Goal: Complete application form

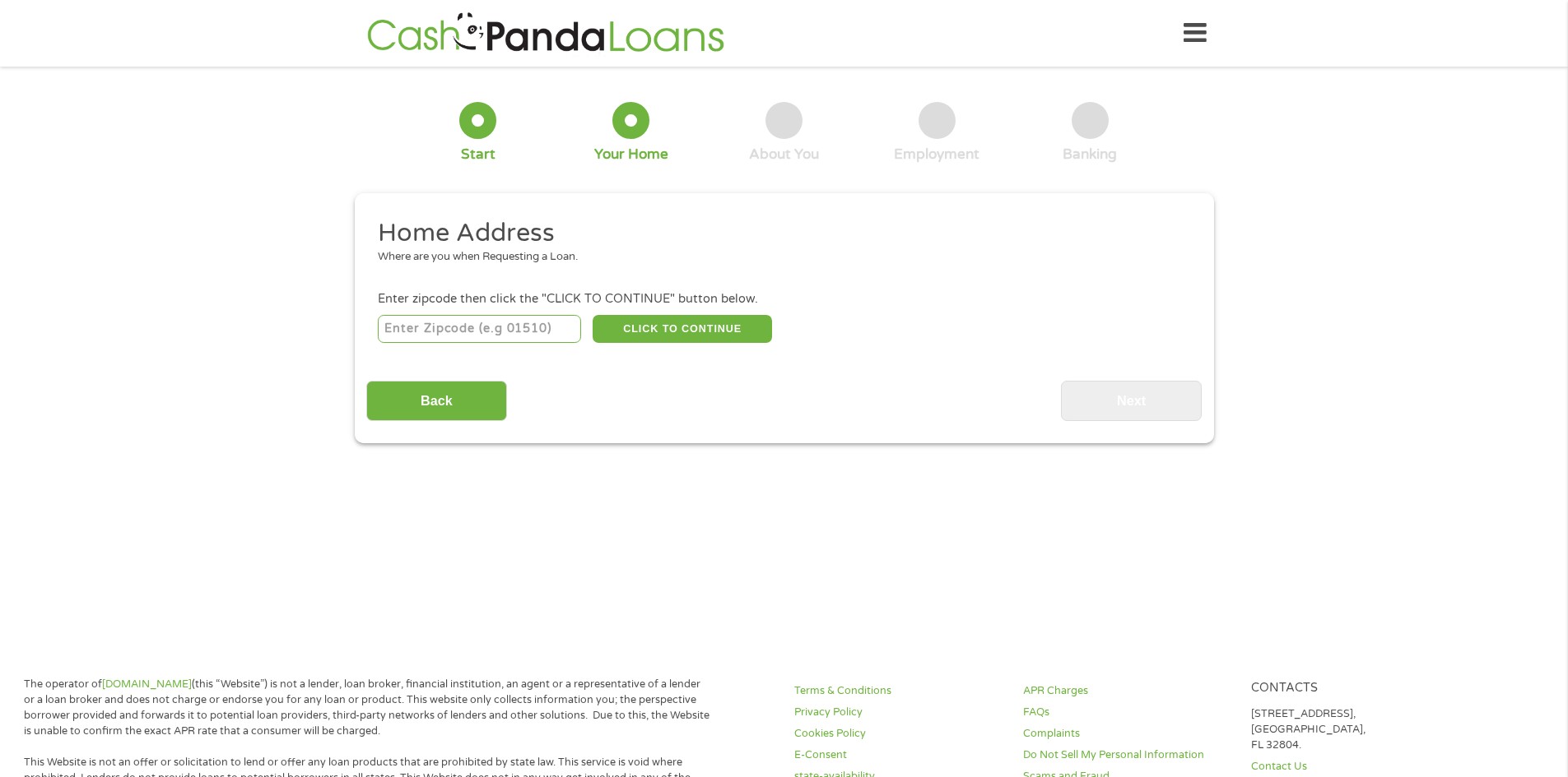
click at [442, 327] on input "number" at bounding box center [479, 329] width 203 height 28
type input "83647"
click at [653, 329] on button "CLICK TO CONTINUE" at bounding box center [682, 329] width 180 height 28
type input "83647"
type input "Mountain Home"
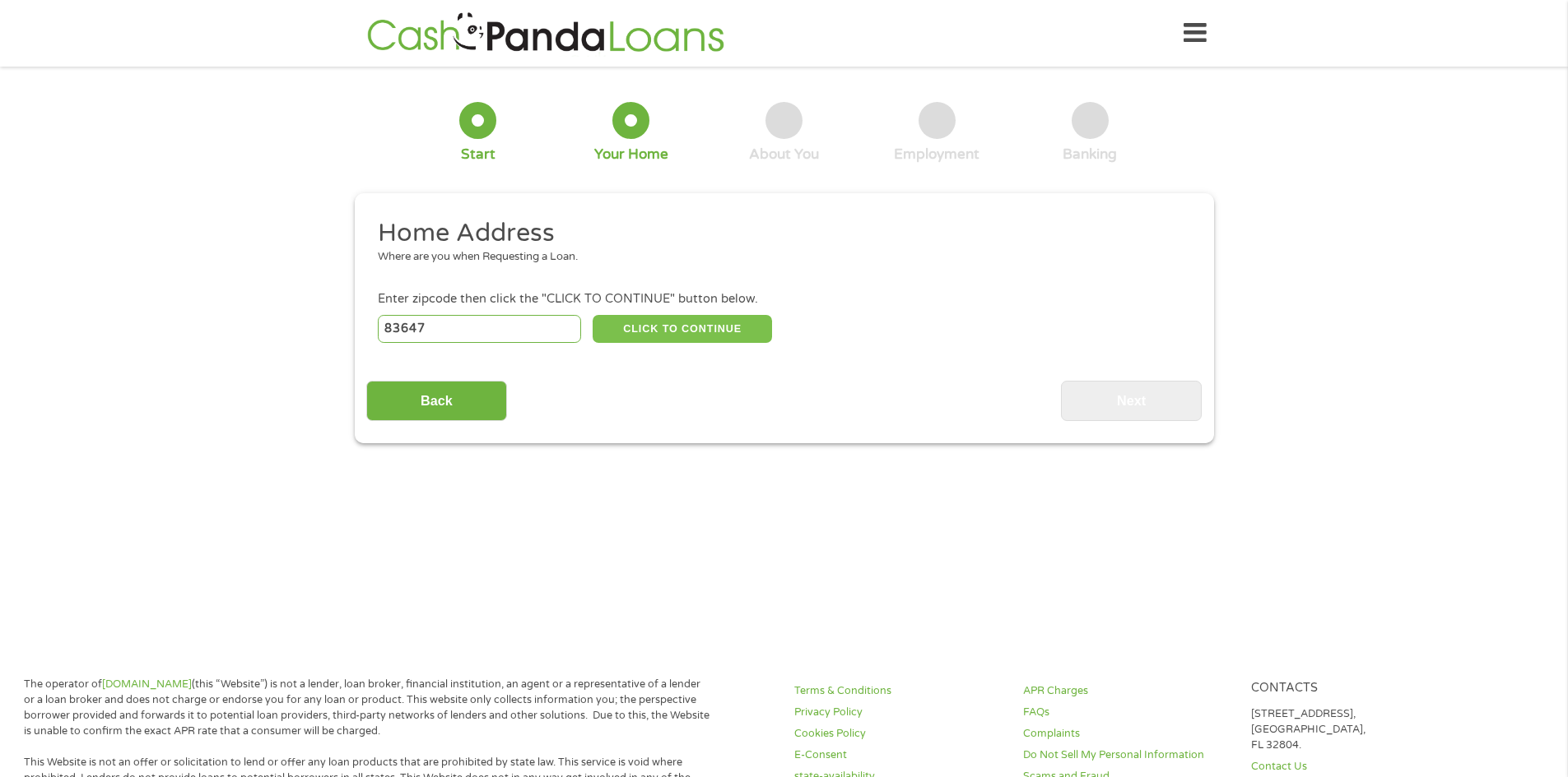
select select "[US_STATE]"
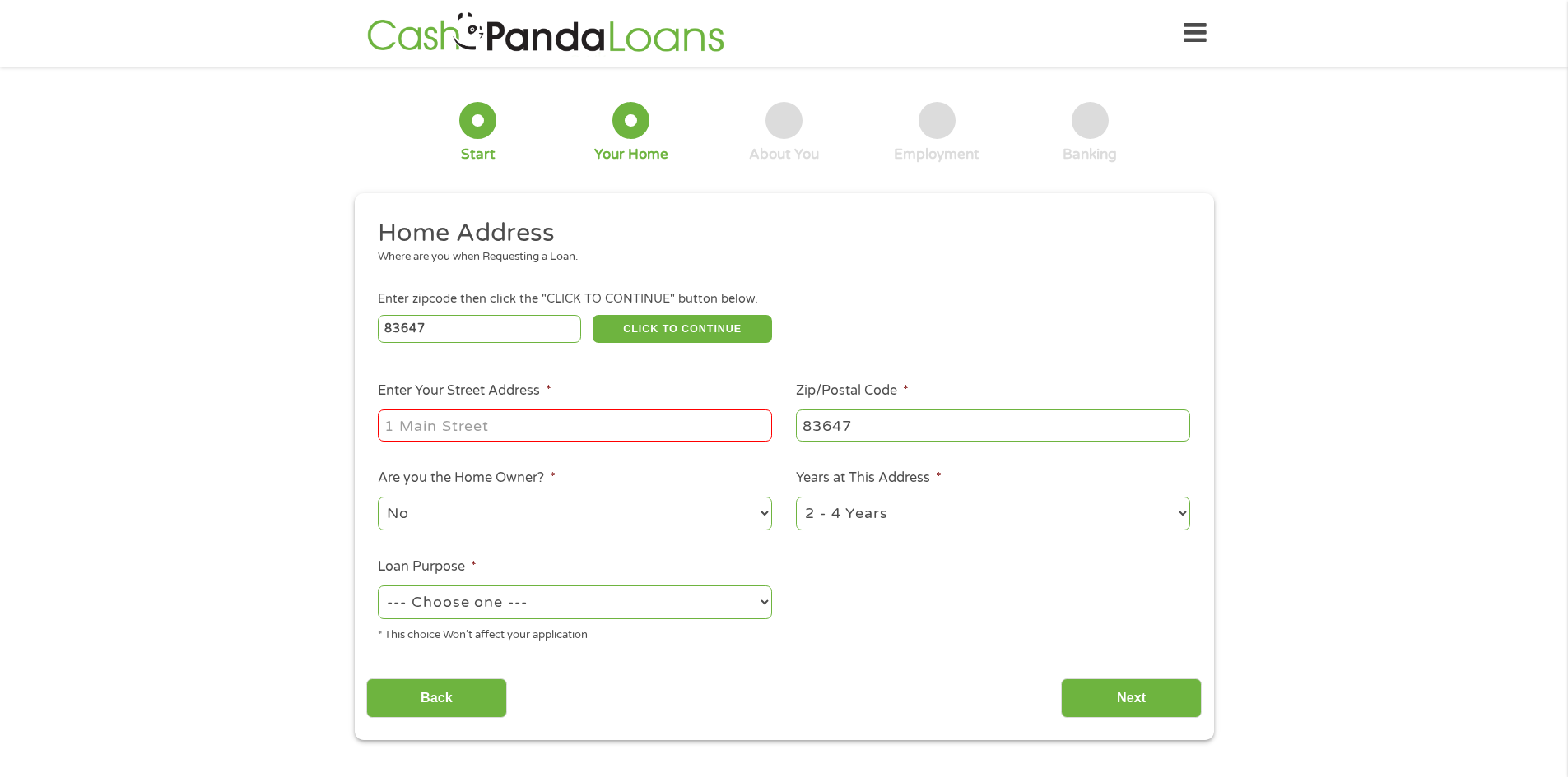
click at [468, 430] on input "Enter Your Street Address *" at bounding box center [574, 424] width 394 height 31
type input "[STREET_ADDRESS]"
click at [442, 517] on select "No Yes" at bounding box center [574, 513] width 394 height 34
click at [443, 524] on select "No Yes" at bounding box center [574, 513] width 394 height 34
click at [559, 602] on select "--- Choose one --- Pay Bills Debt Consolidation Home Improvement Major Purchase…" at bounding box center [574, 602] width 394 height 34
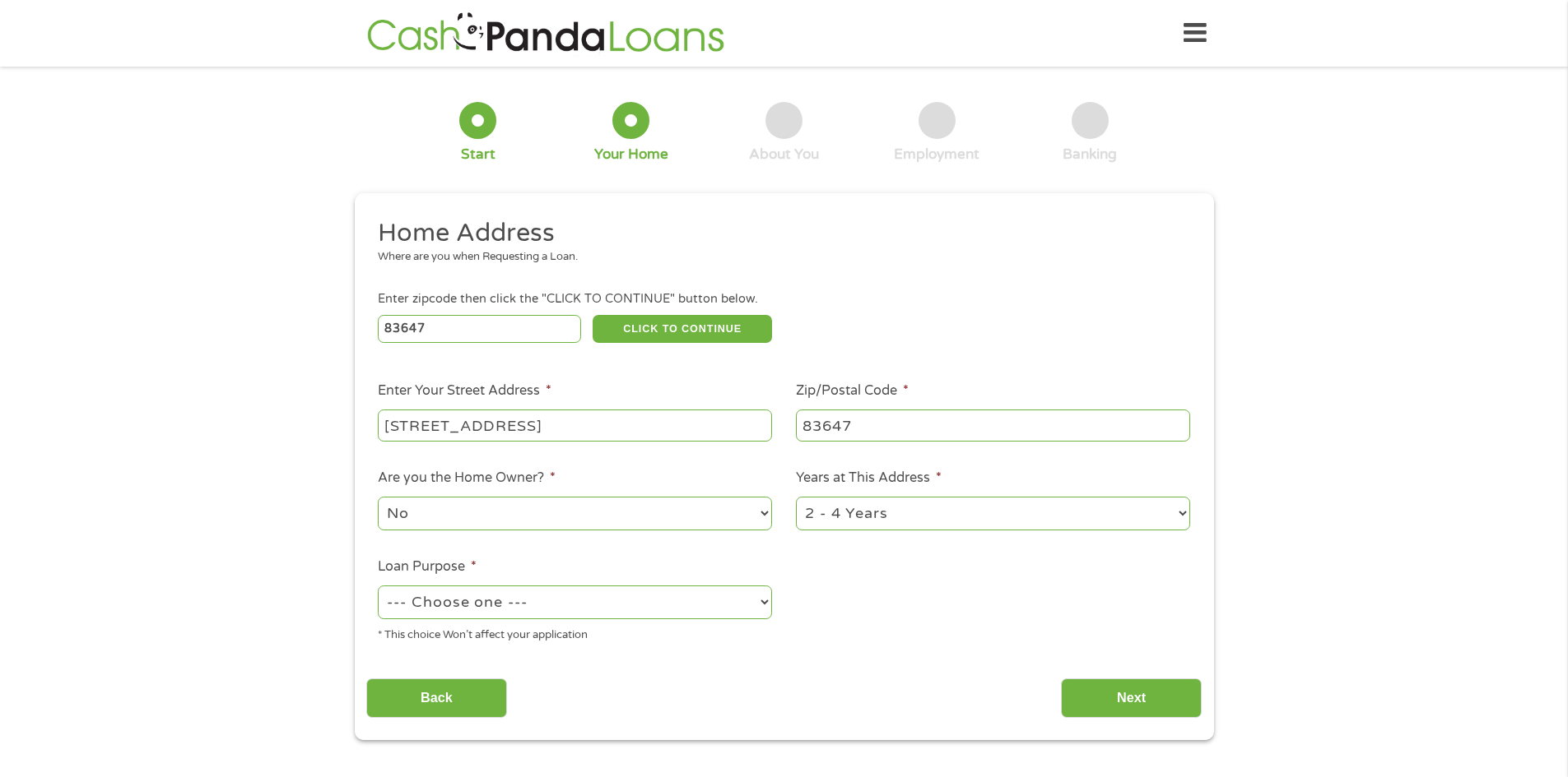
select select "paybills"
click at [378, 585] on select "--- Choose one --- Pay Bills Debt Consolidation Home Improvement Major Purchase…" at bounding box center [574, 602] width 394 height 34
click at [1168, 705] on input "Next" at bounding box center [1131, 698] width 140 height 40
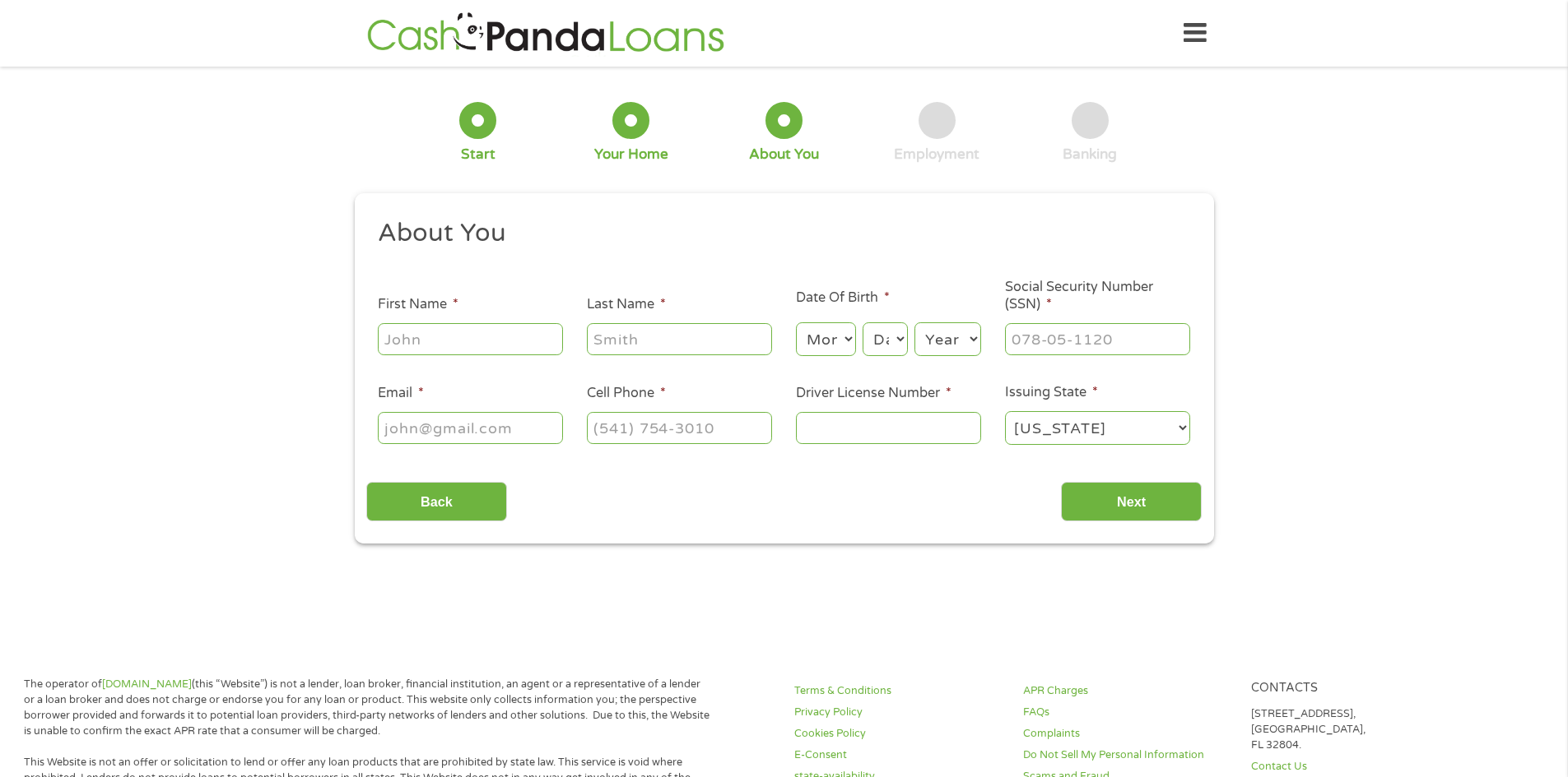
click at [394, 346] on input "First Name *" at bounding box center [471, 338] width 185 height 31
type input "[PERSON_NAME]"
click at [835, 341] on select "Month 1 2 3 4 5 6 7 8 9 10 11 12" at bounding box center [826, 339] width 60 height 34
select select "7"
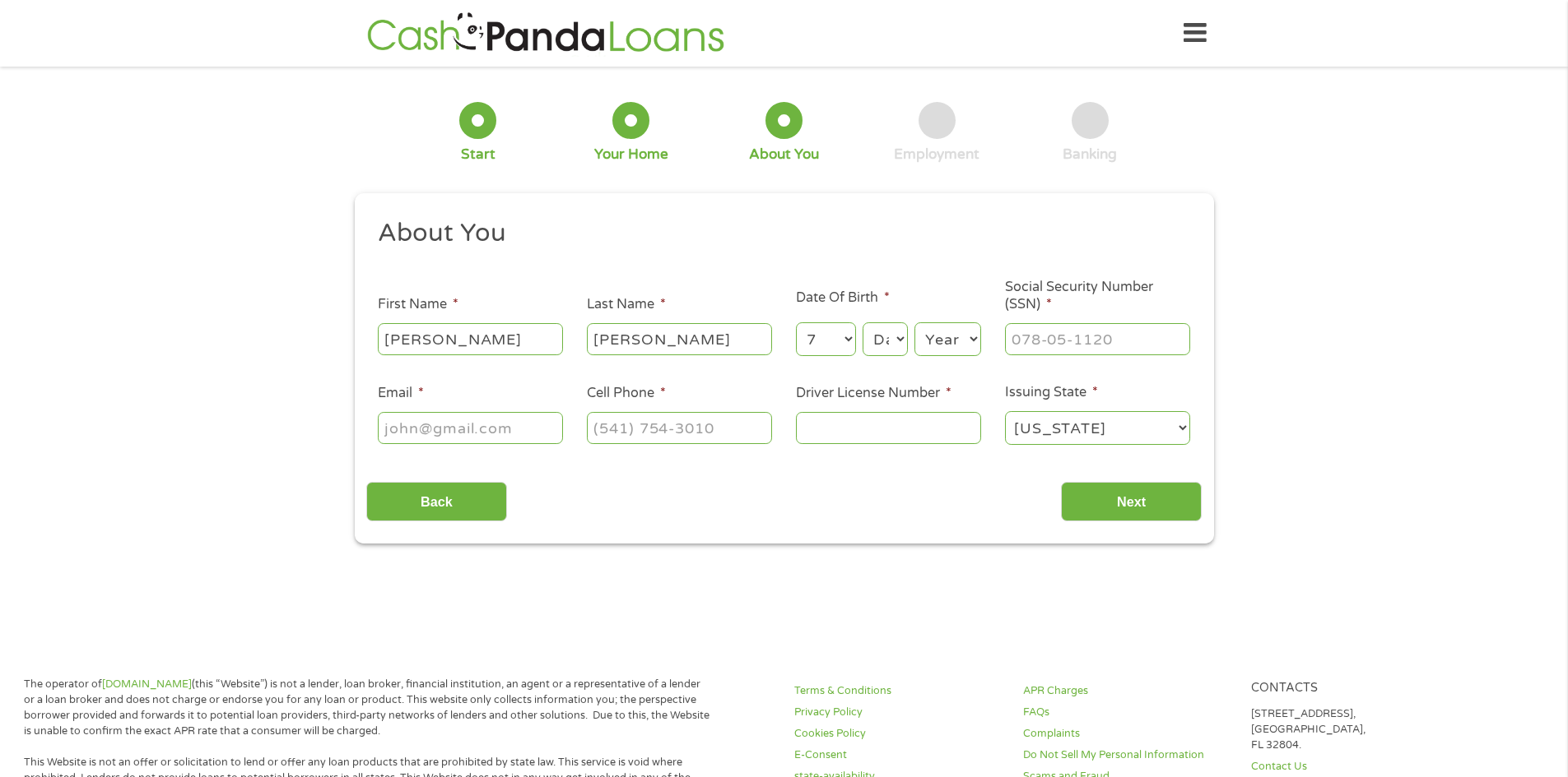
click at [796, 323] on select "Month 1 2 3 4 5 6 7 8 9 10 11 12" at bounding box center [826, 339] width 60 height 34
click at [887, 353] on select "Day 1 2 3 4 5 6 7 8 9 10 11 12 13 14 15 16 17 18 19 20 21 22 23 24 25 26 27 28 …" at bounding box center [885, 339] width 45 height 34
select select "3"
click at [863, 323] on select "Day 1 2 3 4 5 6 7 8 9 10 11 12 13 14 15 16 17 18 19 20 21 22 23 24 25 26 27 28 …" at bounding box center [885, 339] width 45 height 34
click at [961, 345] on select "Year [DATE] 2006 2005 2004 2003 2002 2001 2000 1999 1998 1997 1996 1995 1994 19…" at bounding box center [947, 339] width 66 height 34
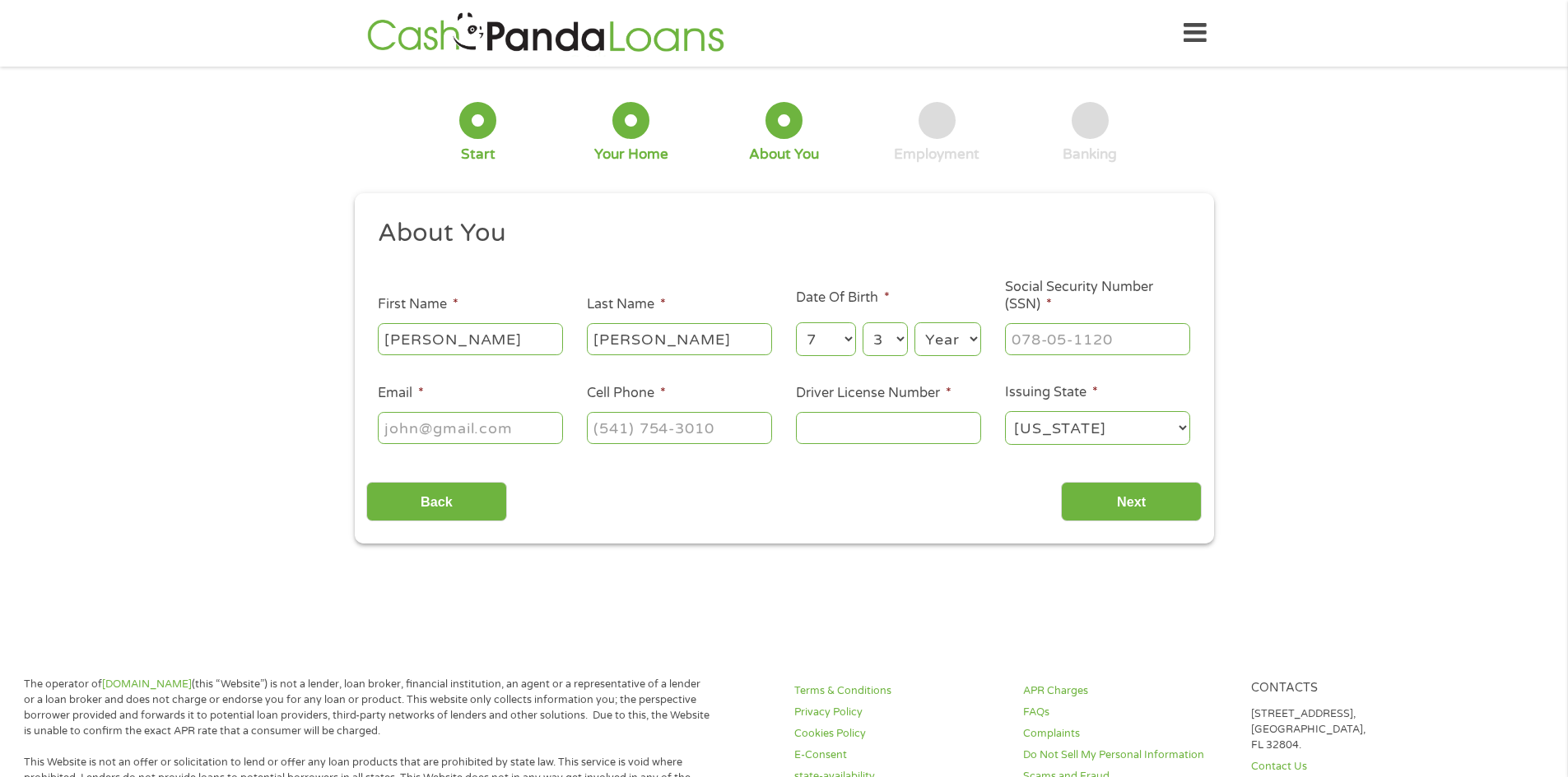
select select "1986"
click at [914, 323] on select "Year [DATE] 2006 2005 2004 2003 2002 2001 2000 1999 1998 1997 1996 1995 1994 19…" at bounding box center [947, 339] width 66 height 34
click at [1025, 351] on input "___-__-____" at bounding box center [1097, 338] width 185 height 31
type input "449-79-6513"
click at [428, 427] on input "Email *" at bounding box center [471, 427] width 185 height 31
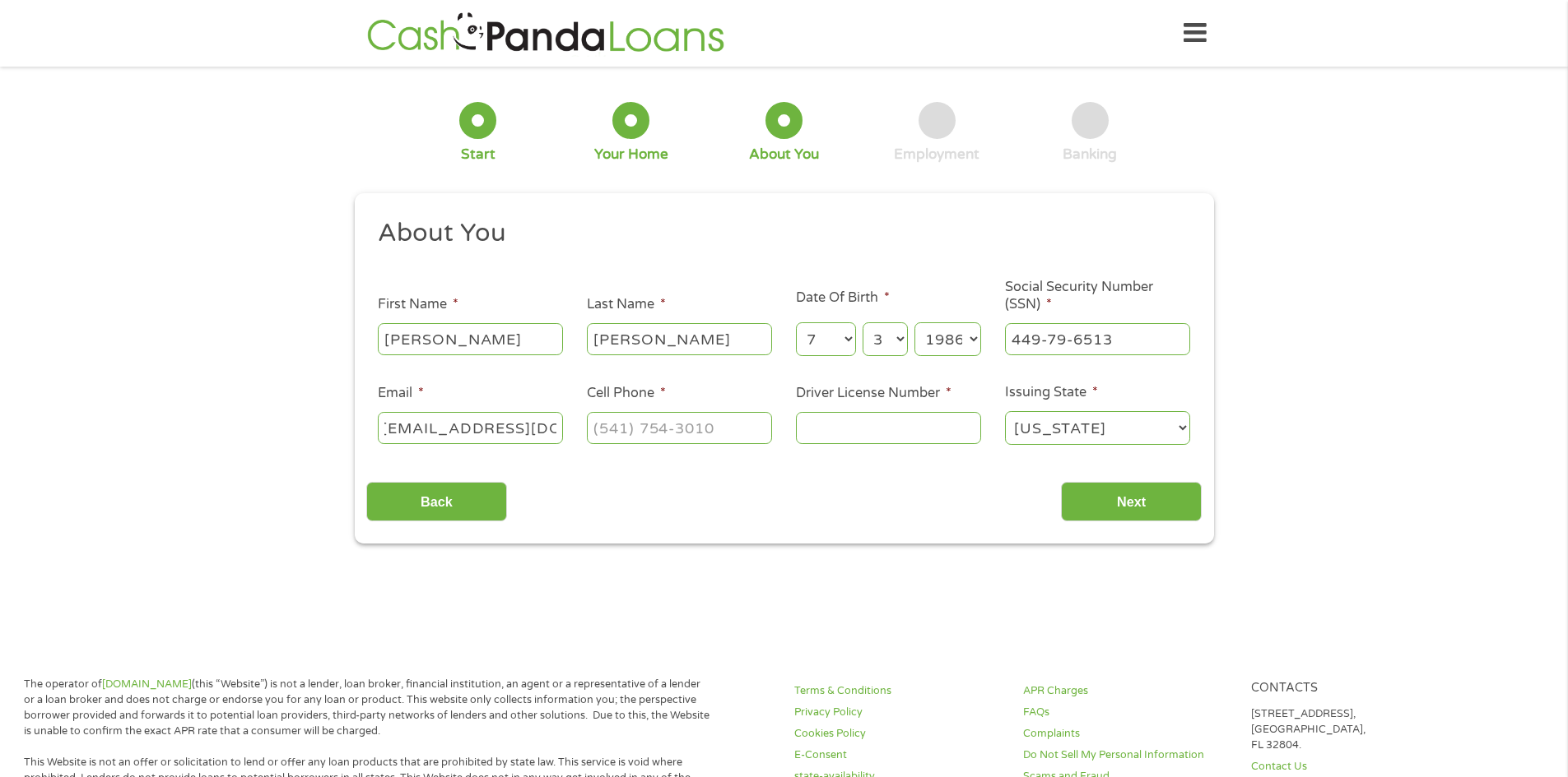
scroll to position [0, 19]
type input "[EMAIL_ADDRESS][DOMAIN_NAME]"
click at [620, 440] on input "(___) ___-____" at bounding box center [679, 427] width 185 height 31
type input "[PHONE_NUMBER]"
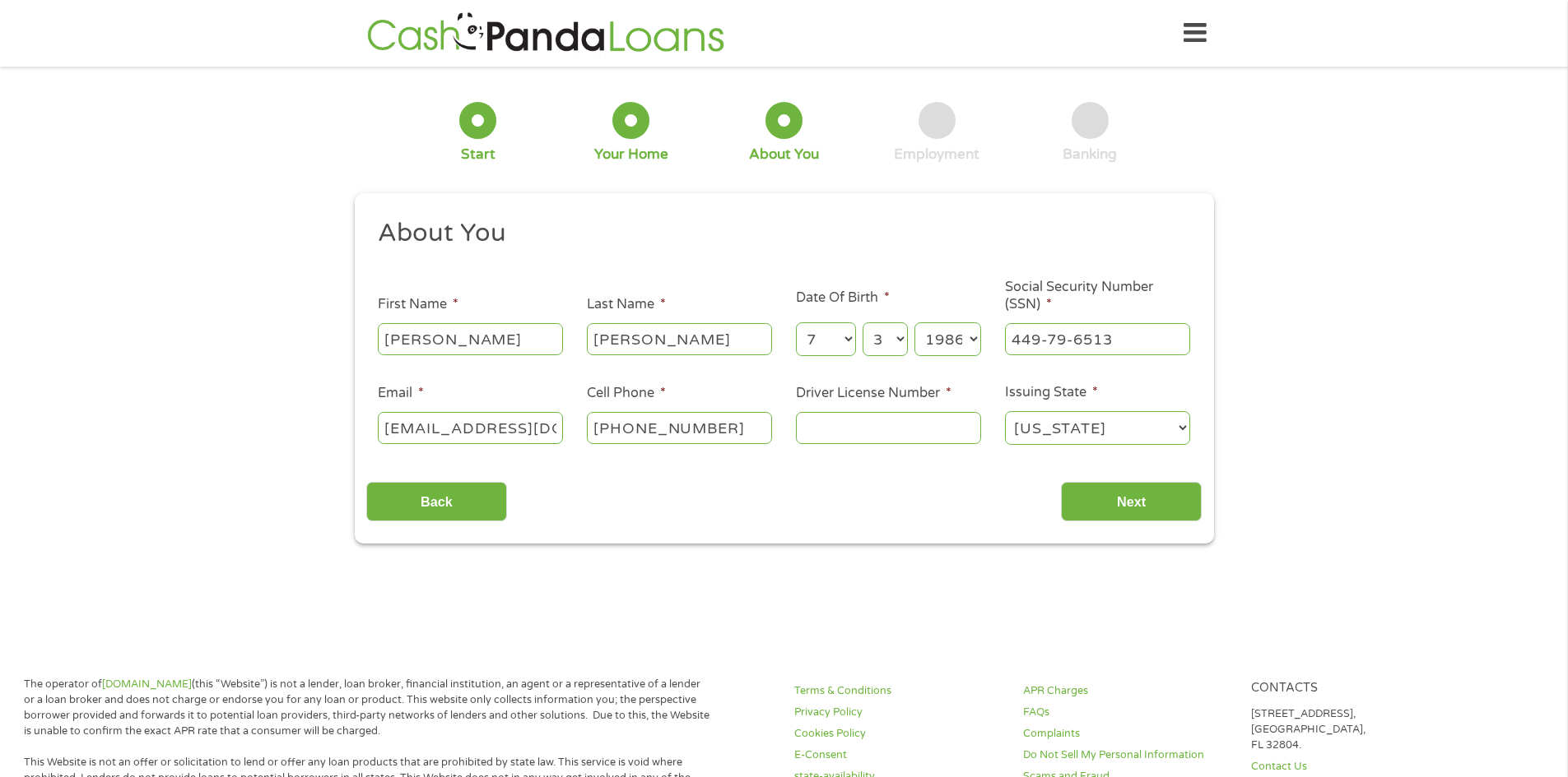
click at [846, 426] on input "Driver License Number *" at bounding box center [889, 427] width 185 height 31
type input "VR122458C"
click at [1151, 485] on input "Next" at bounding box center [1131, 502] width 140 height 40
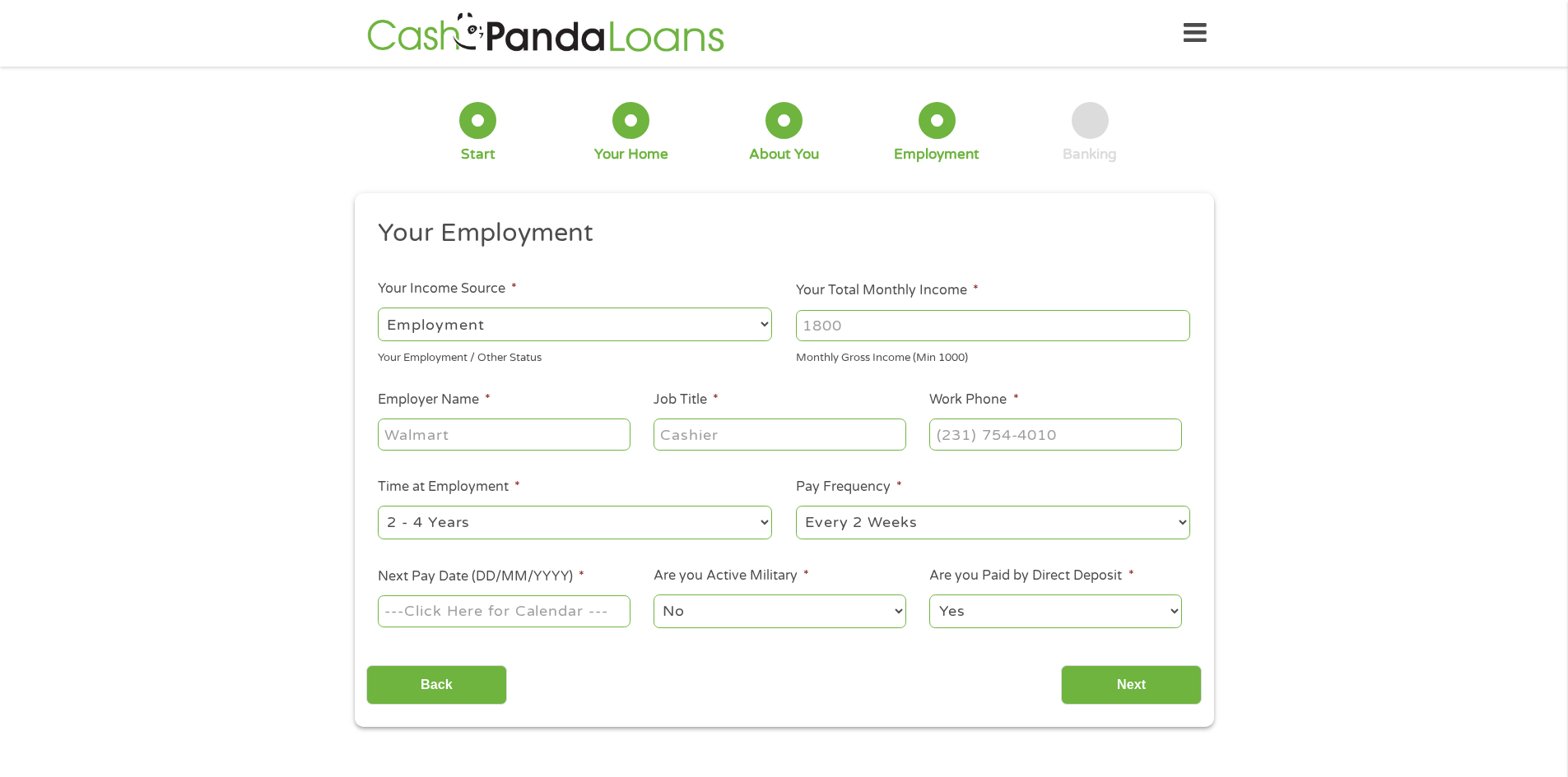
click at [822, 327] on input "Your Total Monthly Income *" at bounding box center [993, 325] width 394 height 31
type input "4500"
click at [428, 444] on input "Employer Name *" at bounding box center [503, 434] width 252 height 31
type input "[PERSON_NAME] [PERSON_NAME]"
type input "Case Manager"
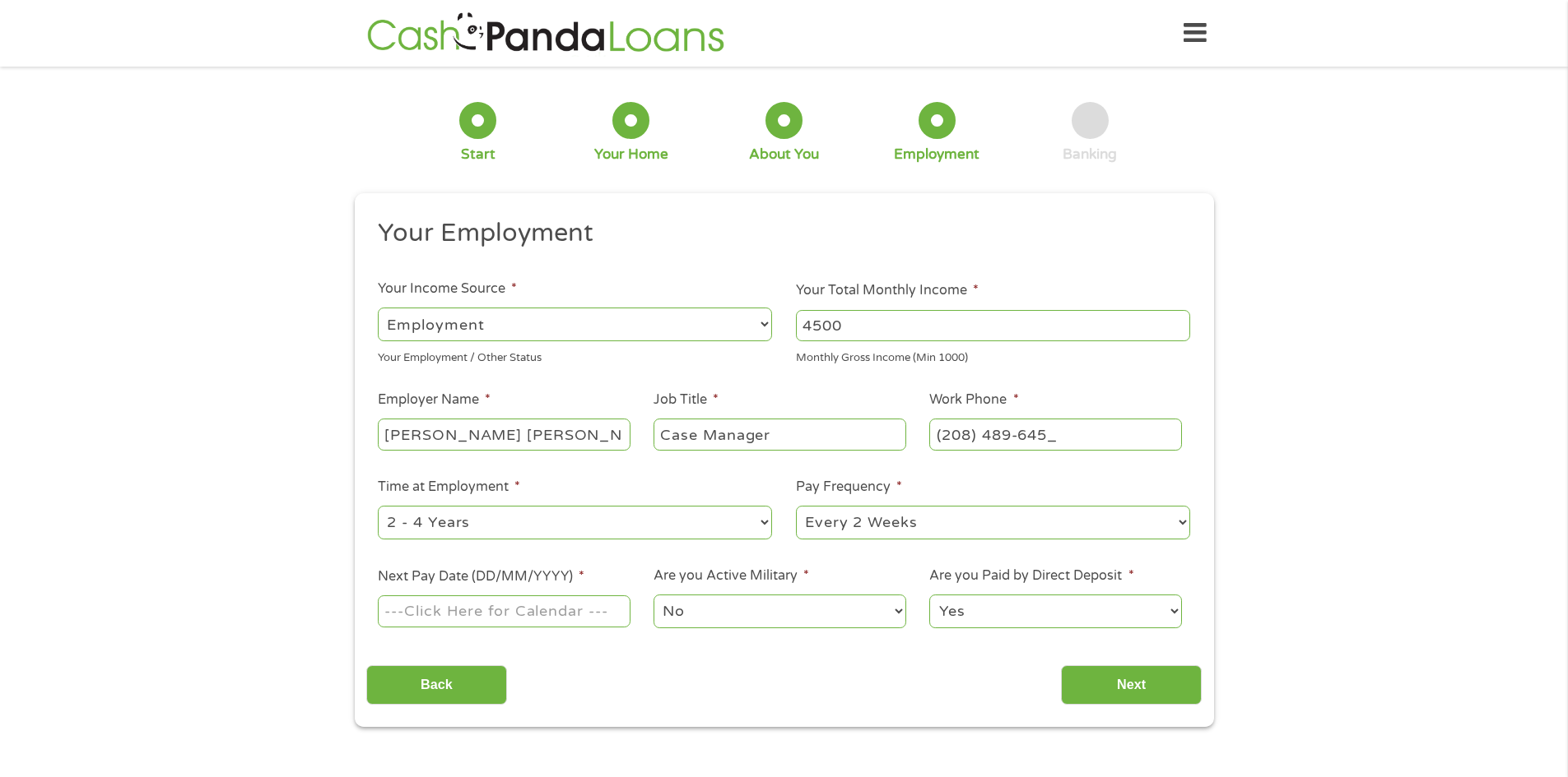
type input "[PHONE_NUMBER]"
click at [512, 525] on select "--- Choose one --- 1 Year or less 1 - 2 Years 2 - 4 Years Over 4 Years" at bounding box center [574, 523] width 394 height 34
select select "60months"
click at [378, 506] on select "--- Choose one --- 1 Year or less 1 - 2 Years 2 - 4 Years Over 4 Years" at bounding box center [574, 523] width 394 height 34
click at [853, 525] on select "--- Choose one --- Every 2 Weeks Every Week Monthly Semi-Monthly" at bounding box center [993, 523] width 394 height 34
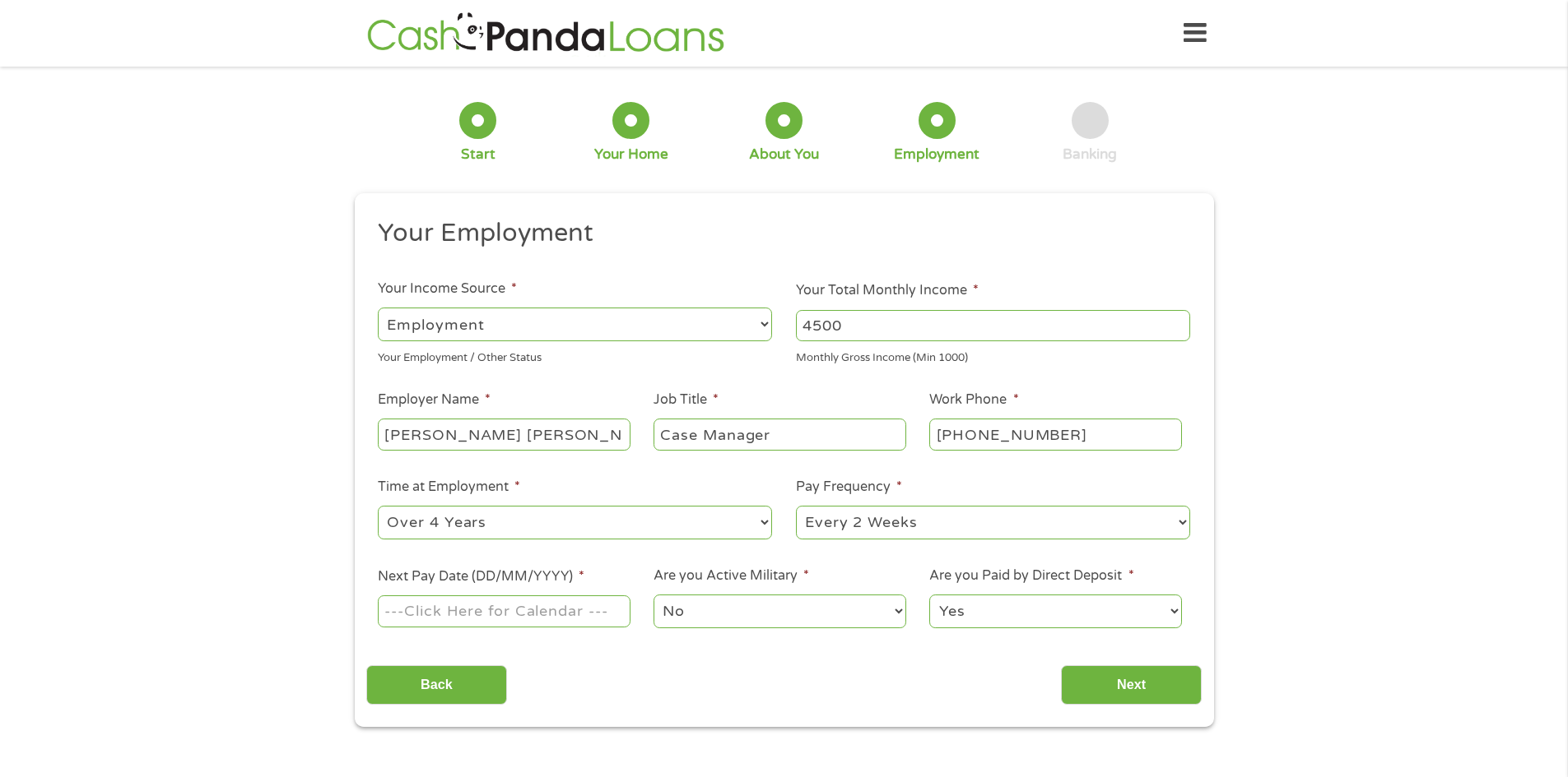
select select "semimonthly"
click at [796, 506] on select "--- Choose one --- Every 2 Weeks Every Week Monthly Semi-Monthly" at bounding box center [993, 523] width 394 height 34
click at [508, 618] on input "Next Pay Date (DD/MM/YYYY) *" at bounding box center [503, 611] width 252 height 31
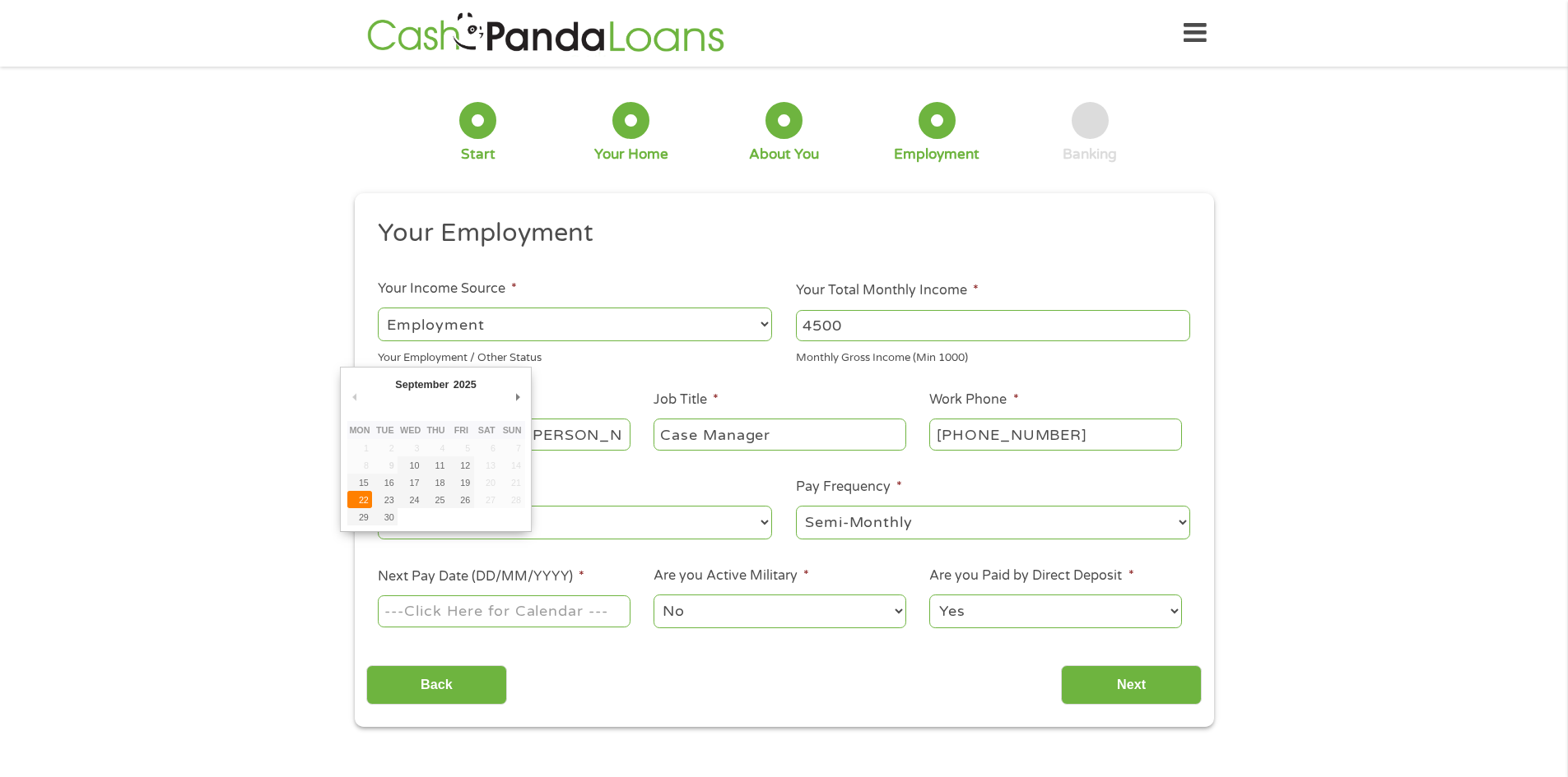
type input "[DATE]"
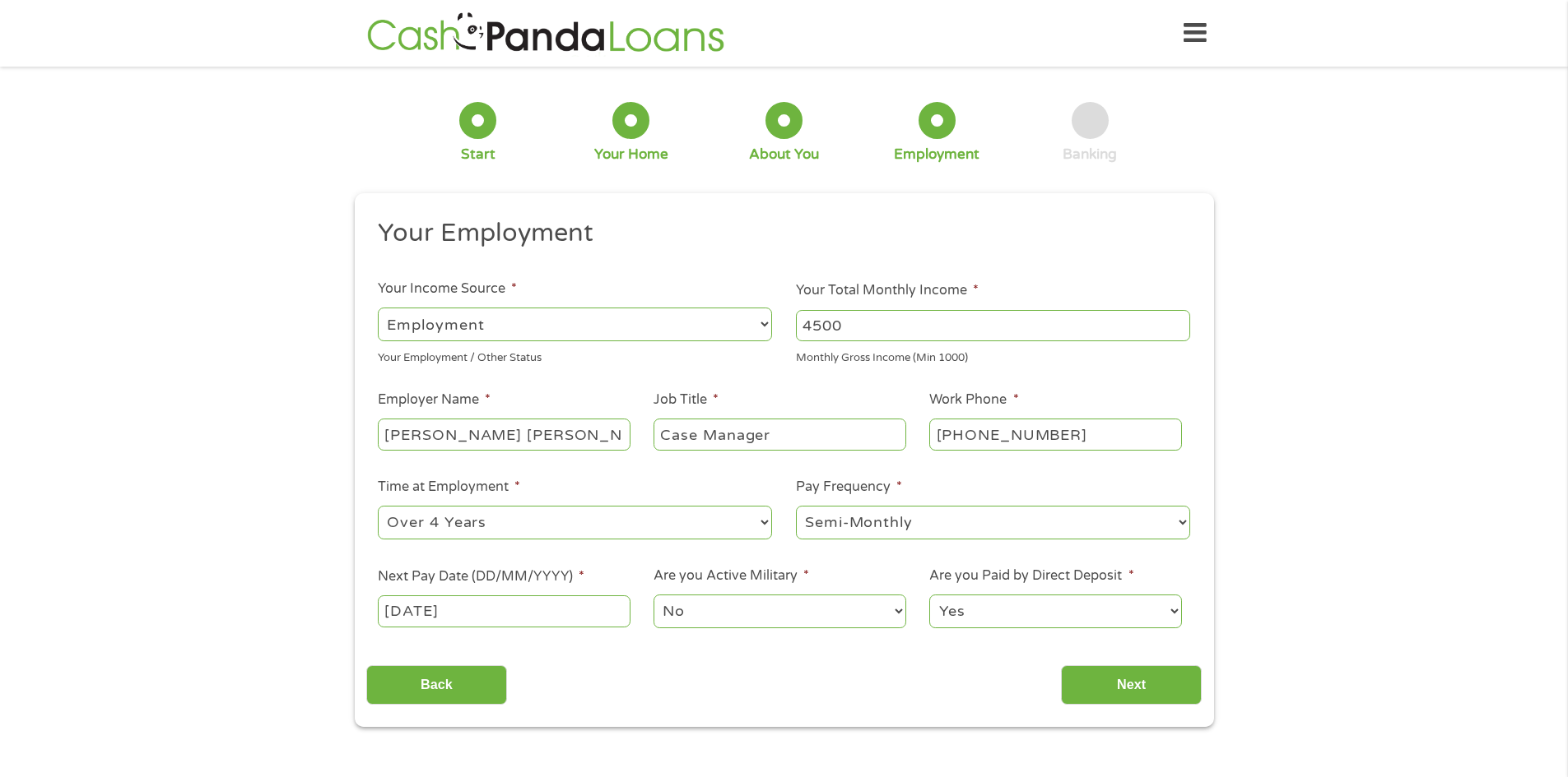
click at [713, 612] on select "No Yes" at bounding box center [779, 612] width 252 height 34
click at [707, 613] on select "No Yes" at bounding box center [779, 612] width 252 height 34
click at [1121, 680] on input "Next" at bounding box center [1131, 685] width 140 height 40
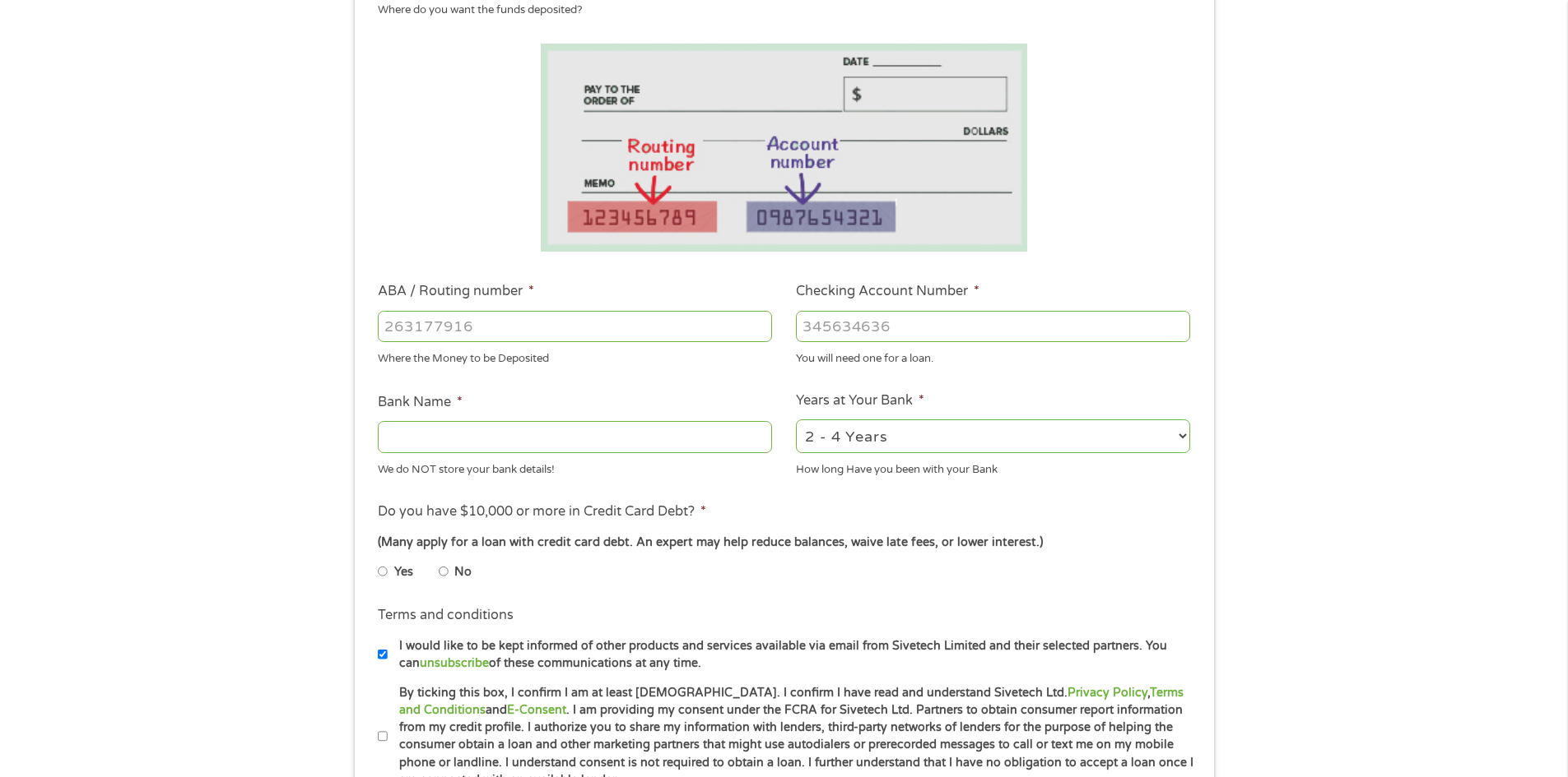
scroll to position [576, 0]
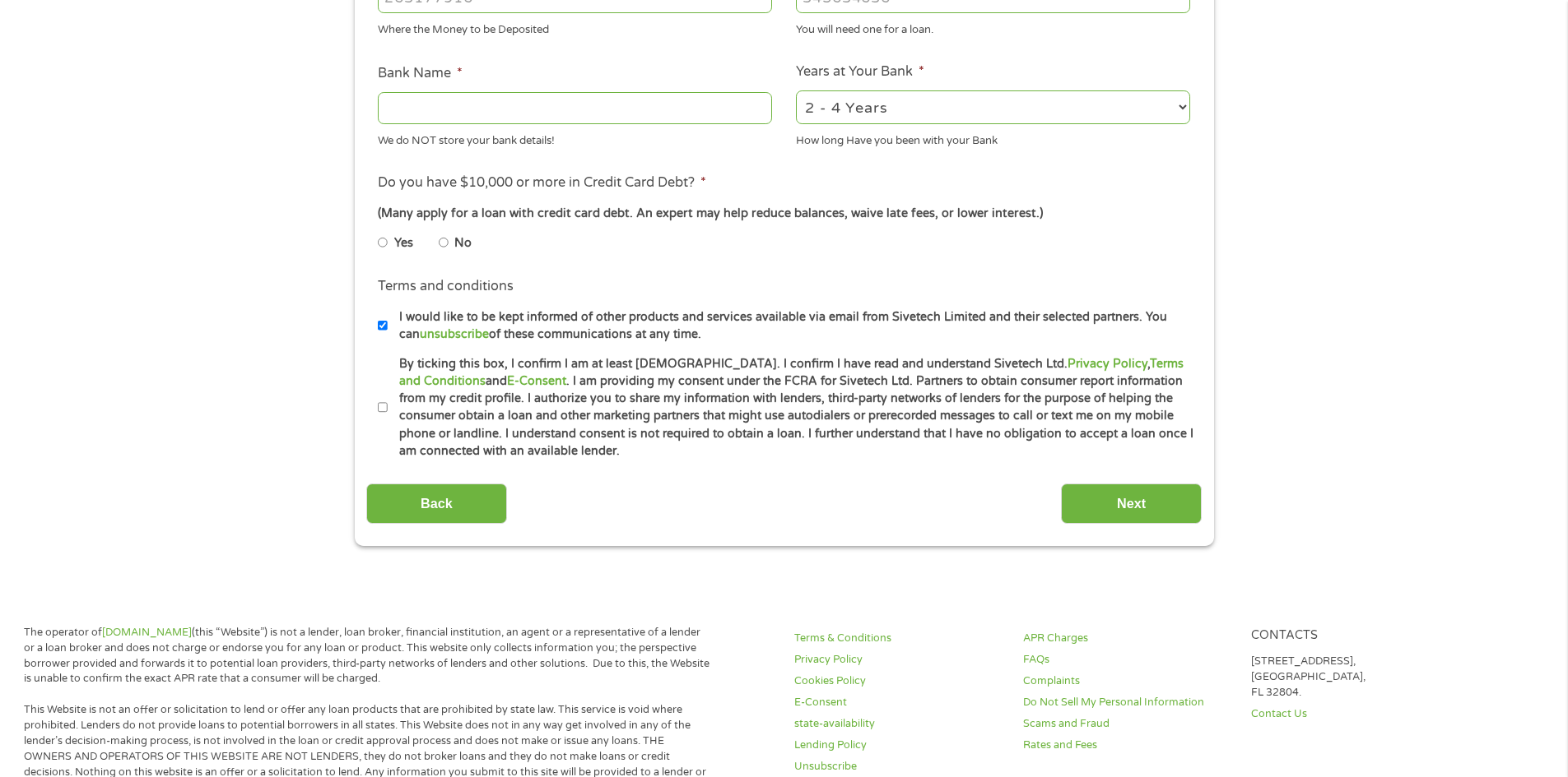
click at [376, 324] on li "Terms and conditions I would like to be kept informed of other products and ser…" at bounding box center [784, 309] width 835 height 66
click at [385, 318] on input "I would like to be kept informed of other products and services available via e…" at bounding box center [383, 325] width 10 height 26
checkbox input "false"
click at [387, 408] on label "By ticking this box, I confirm I am at least [DEMOGRAPHIC_DATA]. I confirm I ha…" at bounding box center [791, 408] width 807 height 106
click at [387, 408] on input "By ticking this box, I confirm I am at least [DEMOGRAPHIC_DATA]. I confirm I ha…" at bounding box center [383, 408] width 10 height 26
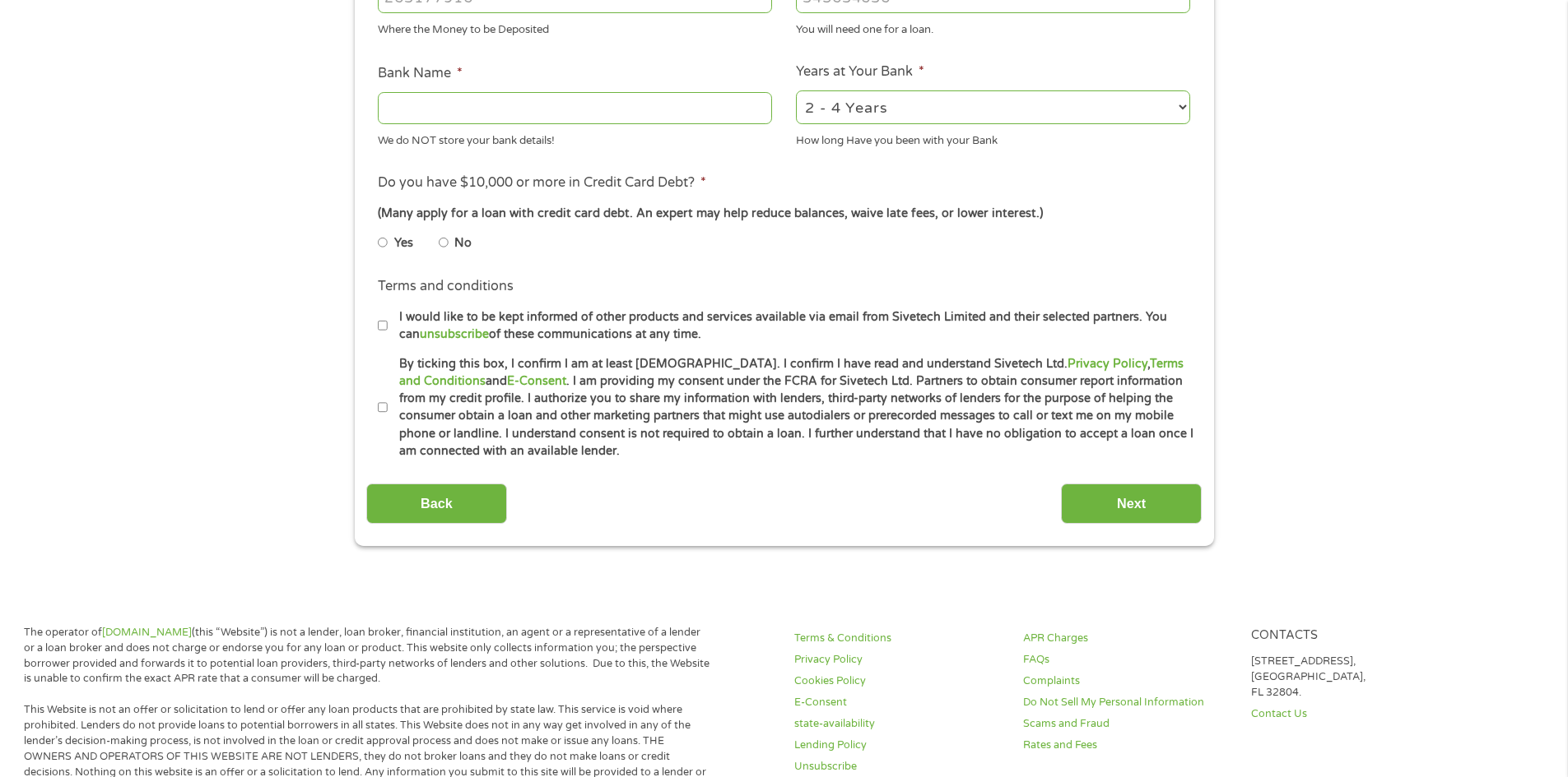
checkbox input "true"
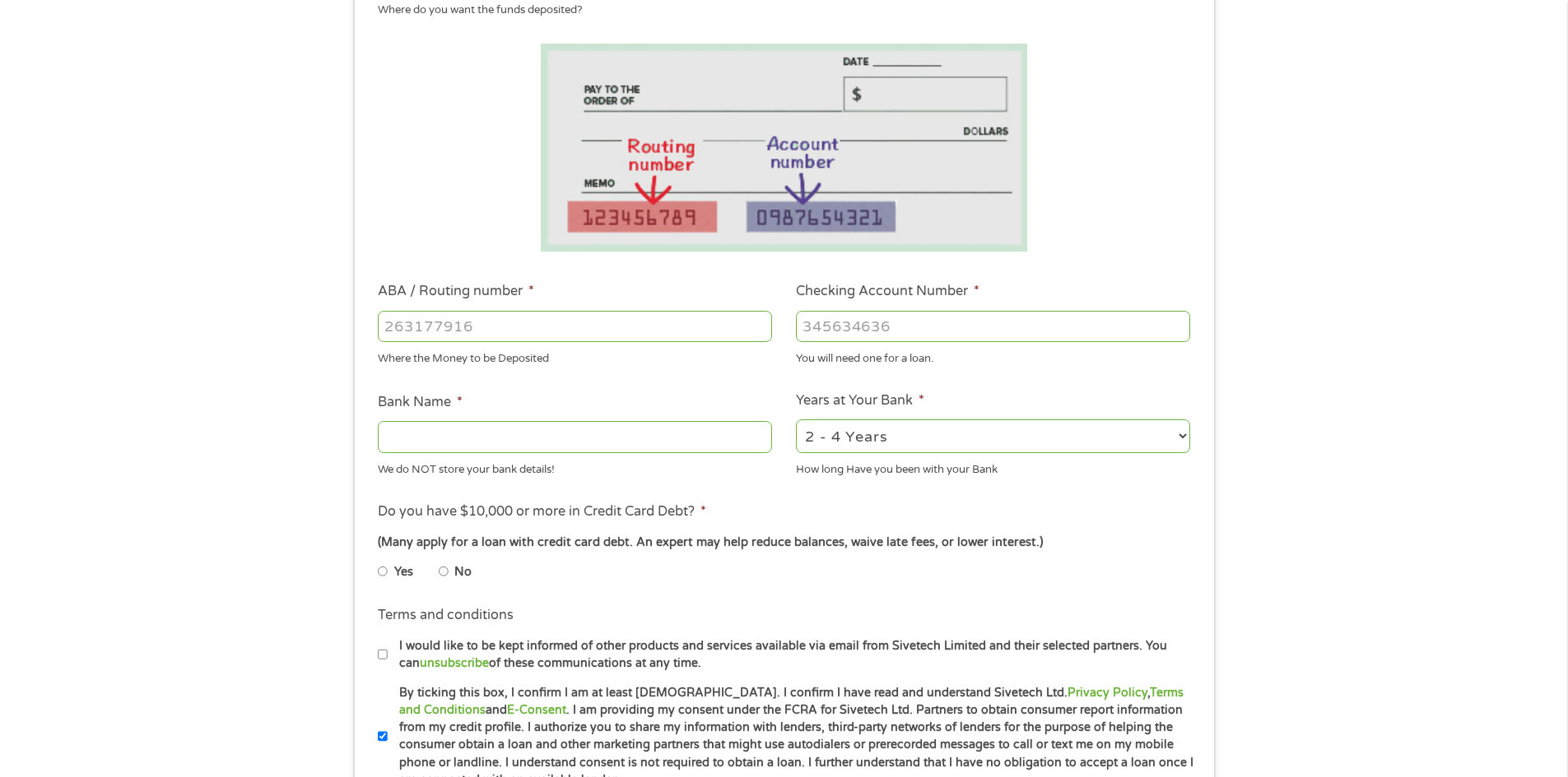
click at [446, 573] on input "No" at bounding box center [443, 571] width 10 height 26
radio input "true"
click at [414, 332] on input "ABA / Routing number *" at bounding box center [574, 326] width 394 height 31
click at [914, 431] on select "2 - 4 Years 6 - 12 Months 1 - 2 Years Over 4 Years" at bounding box center [993, 437] width 394 height 34
select select "60months"
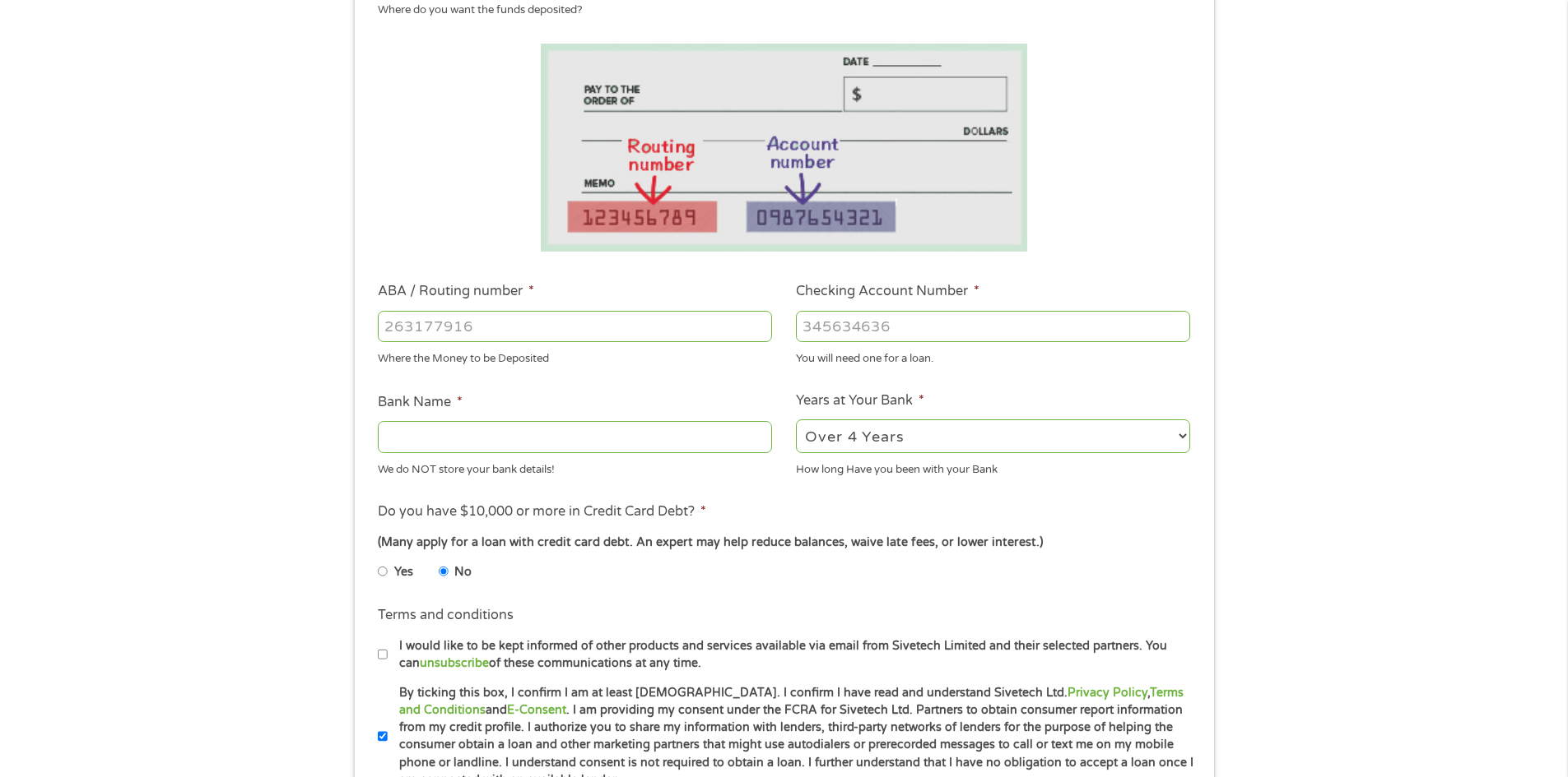
click at [796, 420] on select "2 - 4 Years 6 - 12 Months 1 - 2 Years Over 4 Years" at bounding box center [993, 437] width 394 height 34
click at [497, 433] on input "Bank Name *" at bounding box center [574, 436] width 394 height 31
type input "Capital Educators FCU"
click at [491, 326] on input "ABA / Routing number *" at bounding box center [574, 326] width 394 height 31
click at [757, 332] on input "-1" at bounding box center [574, 326] width 394 height 31
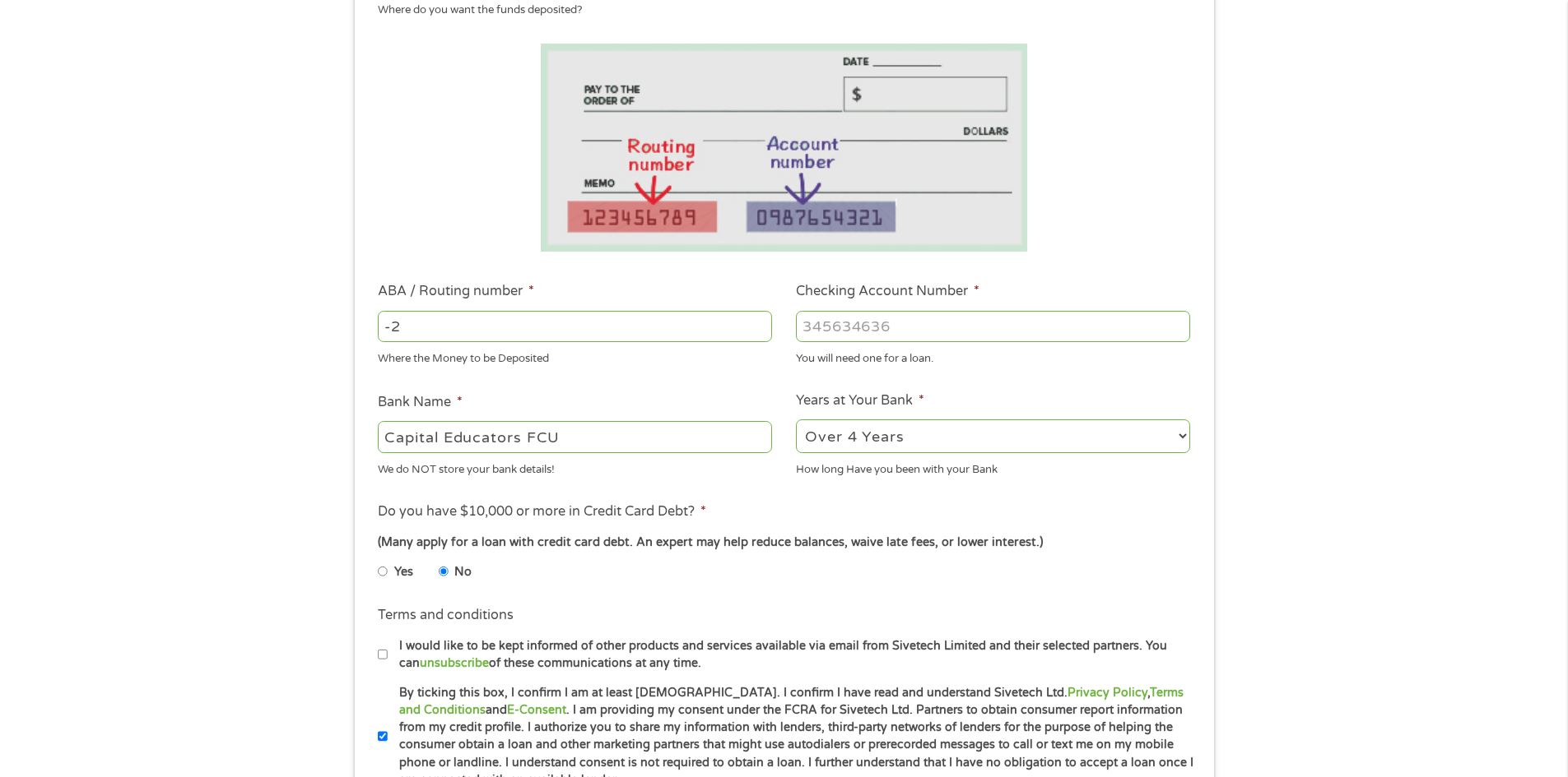
click at [757, 329] on input "-2" at bounding box center [574, 326] width 394 height 31
click at [757, 325] on input "-1" at bounding box center [574, 326] width 394 height 31
type input "0"
click at [757, 325] on input "0" at bounding box center [574, 326] width 394 height 31
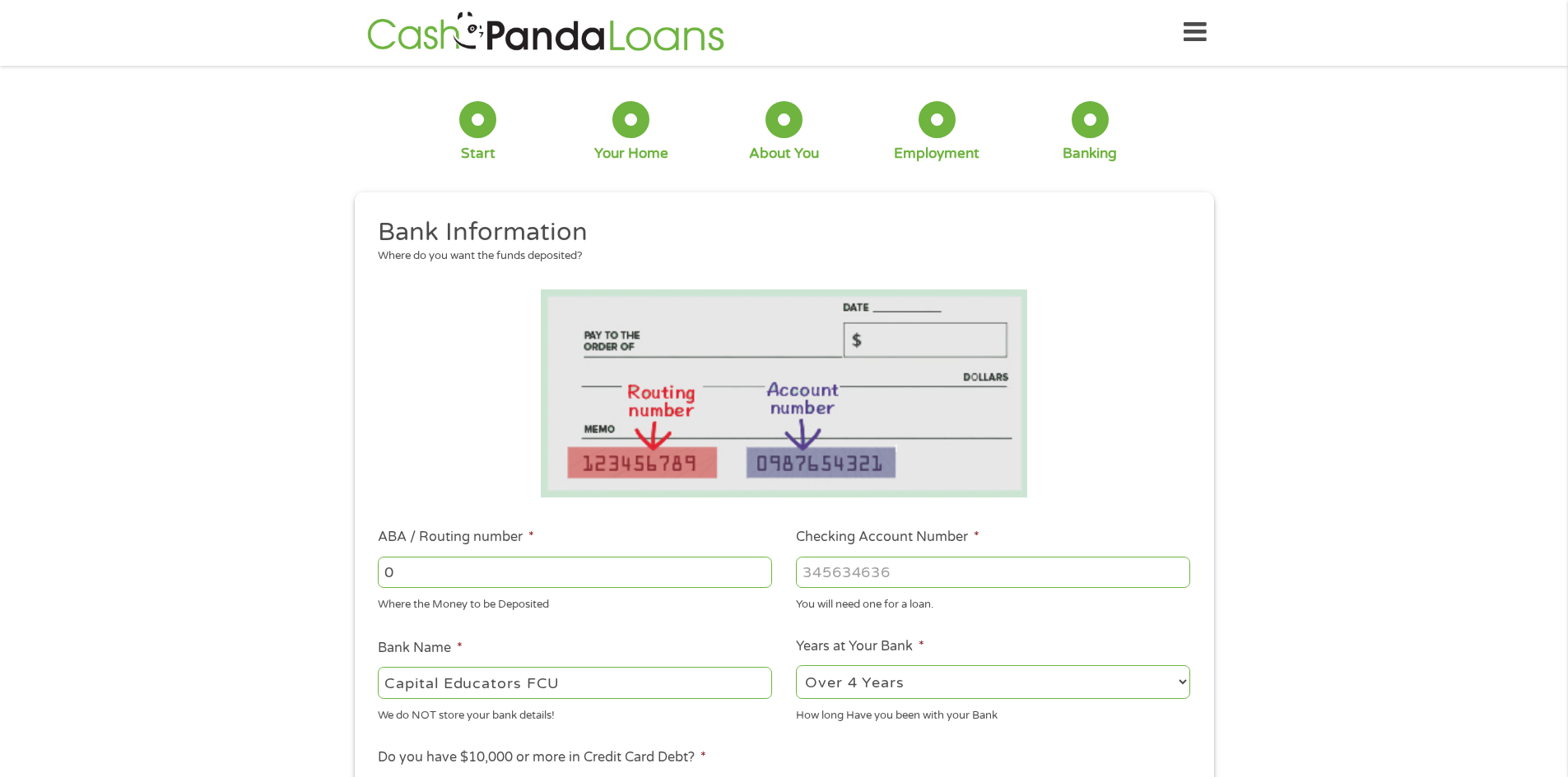
scroll to position [0, 0]
type input "324172575"
type input "CAPITAL EDUCATORS FCU"
type input "324172575"
click at [852, 579] on input "Checking Account Number *" at bounding box center [993, 573] width 394 height 31
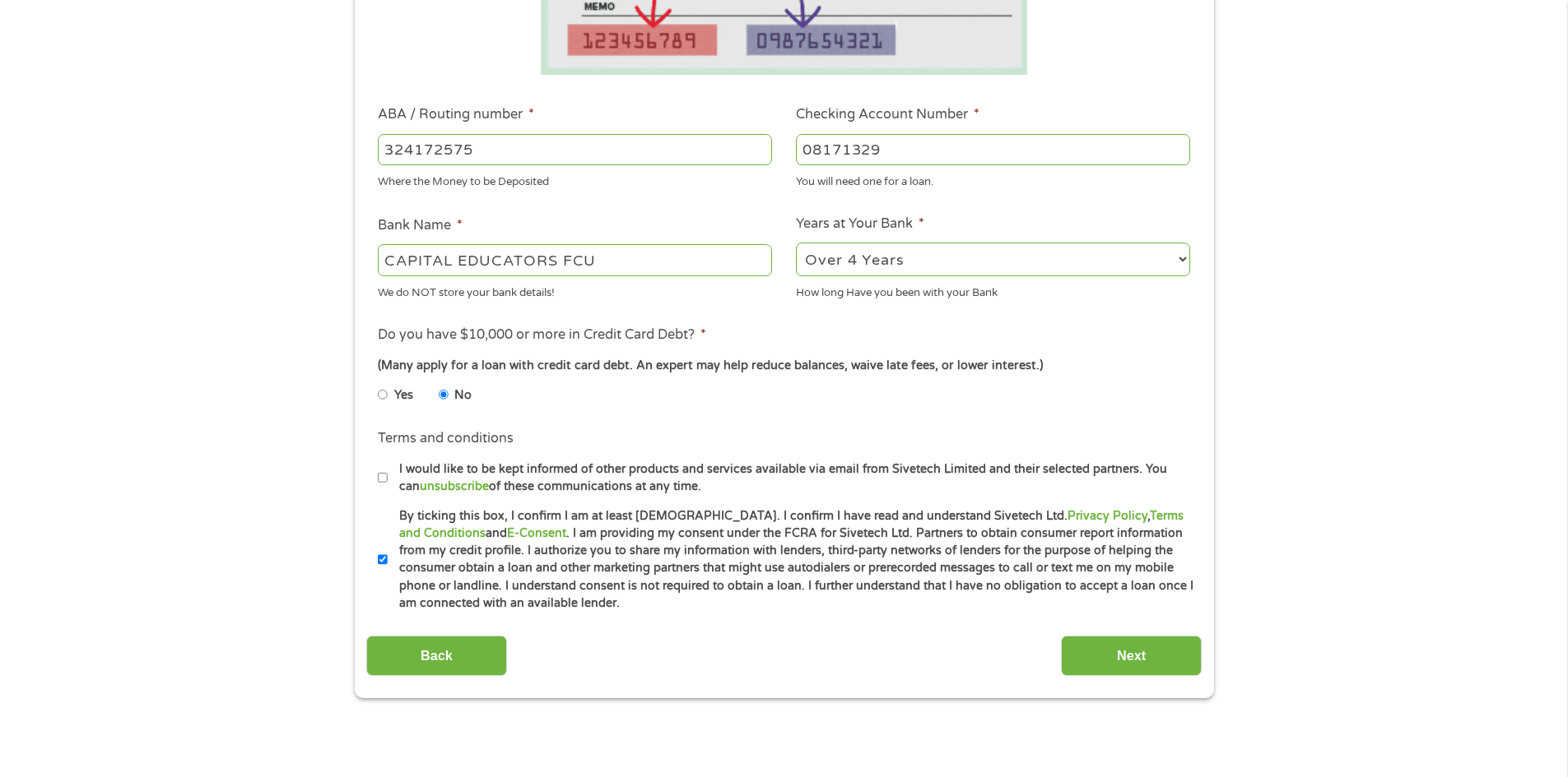
scroll to position [658, 0]
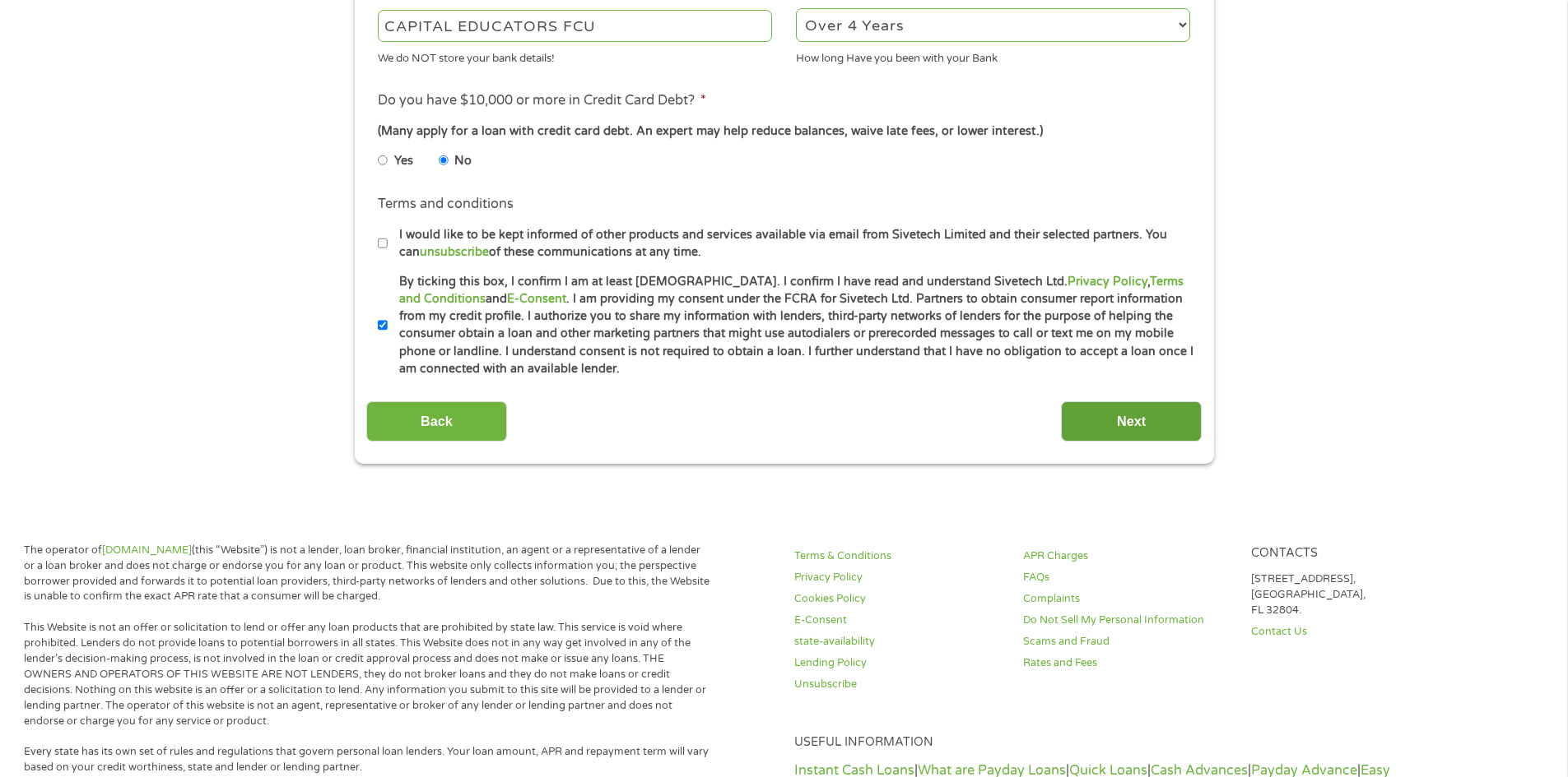
type input "08171329"
click at [1175, 424] on input "Next" at bounding box center [1131, 421] width 140 height 40
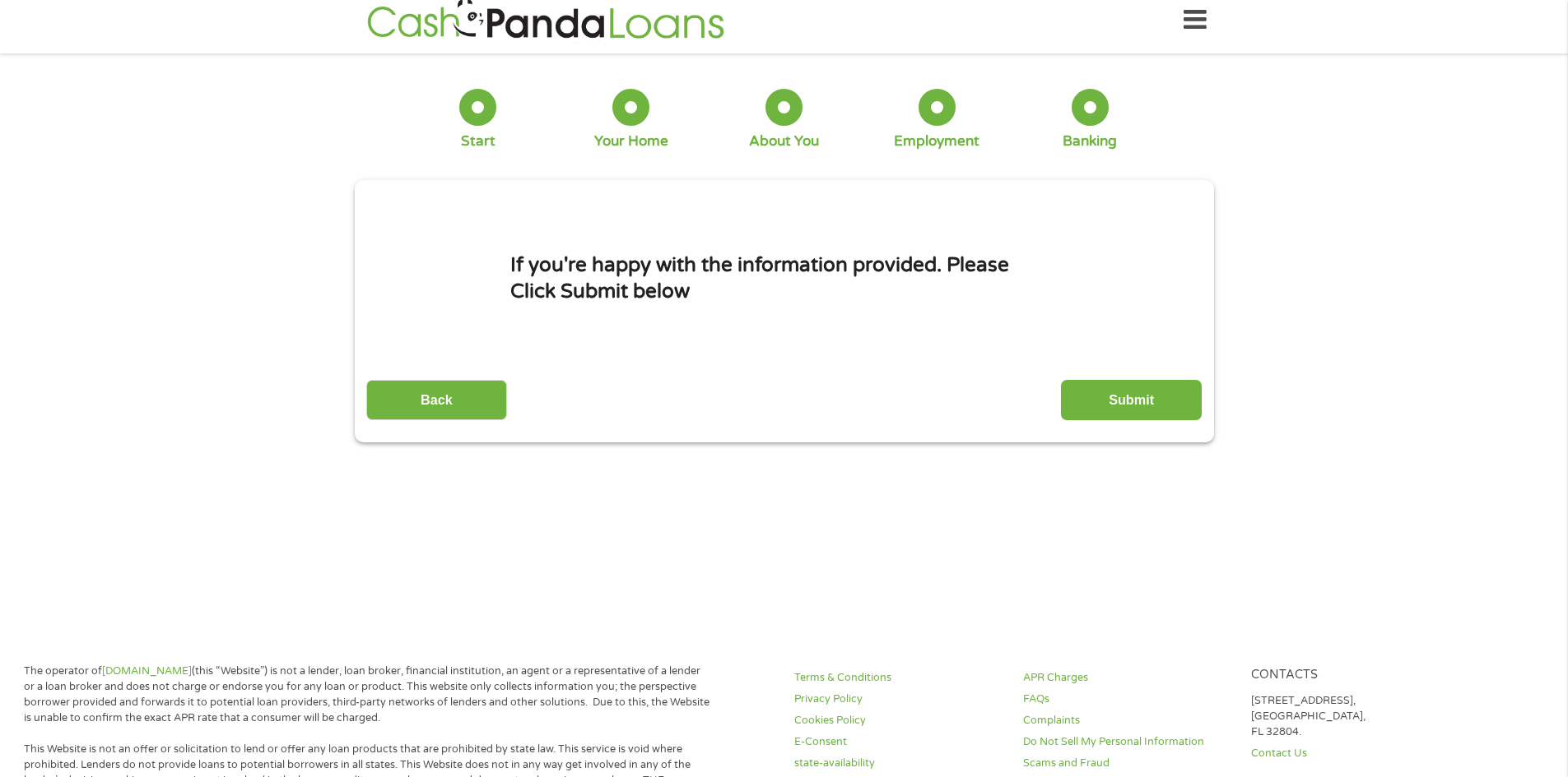
scroll to position [0, 0]
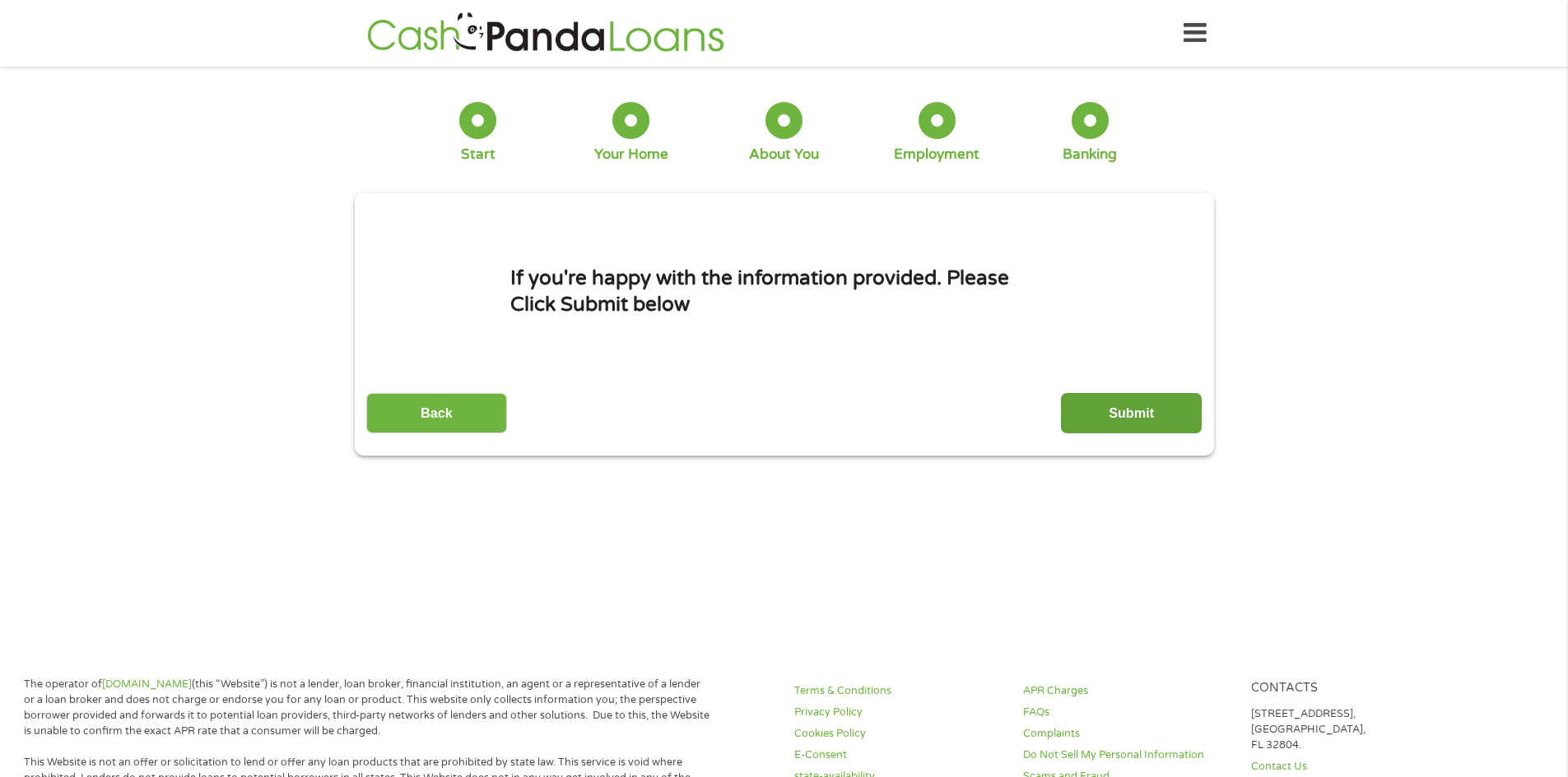
click at [1169, 412] on input "Submit" at bounding box center [1131, 413] width 140 height 40
